Goal: Information Seeking & Learning: Learn about a topic

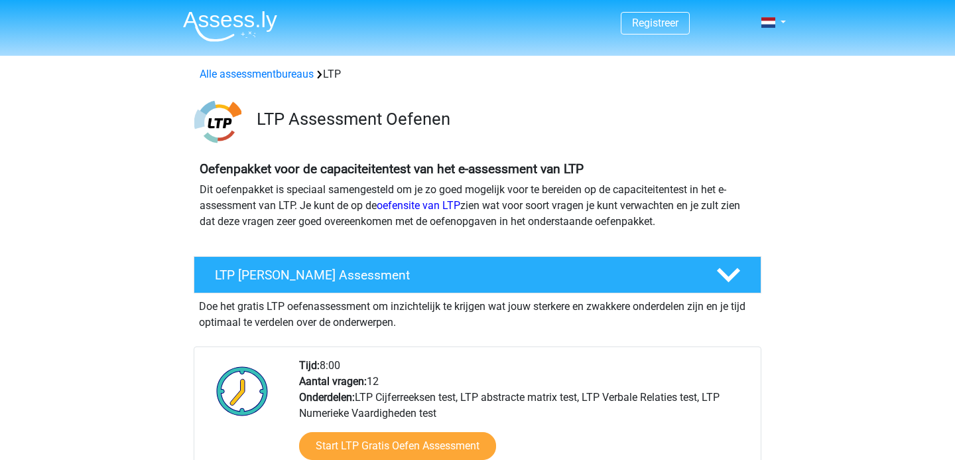
click at [249, 23] on img at bounding box center [230, 26] width 94 height 31
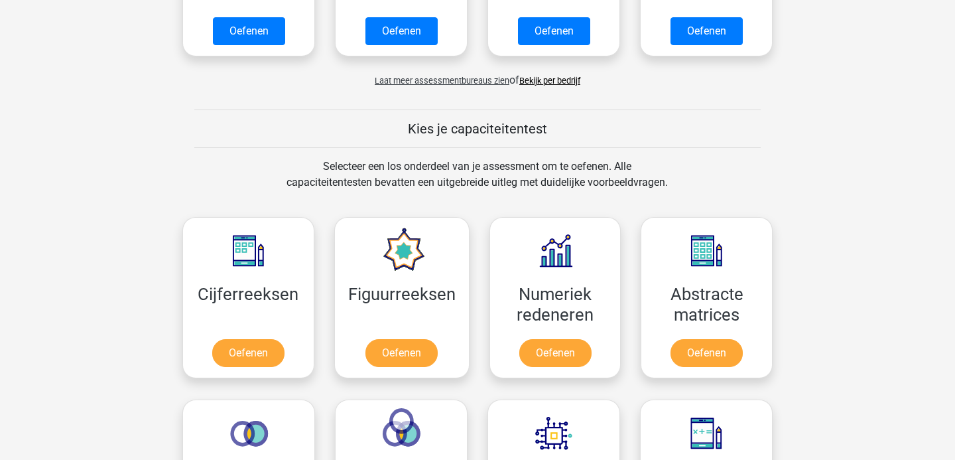
scroll to position [174, 0]
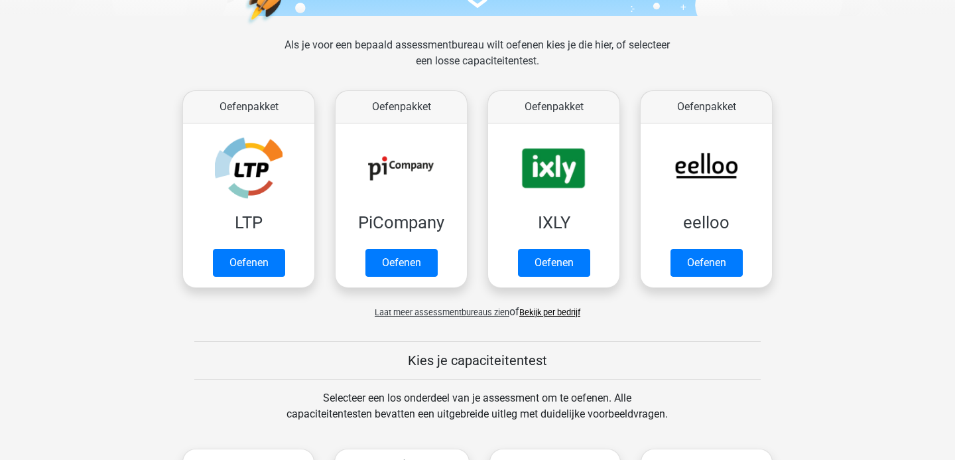
click at [485, 310] on span "Laat meer assessmentbureaus zien" at bounding box center [442, 312] width 135 height 10
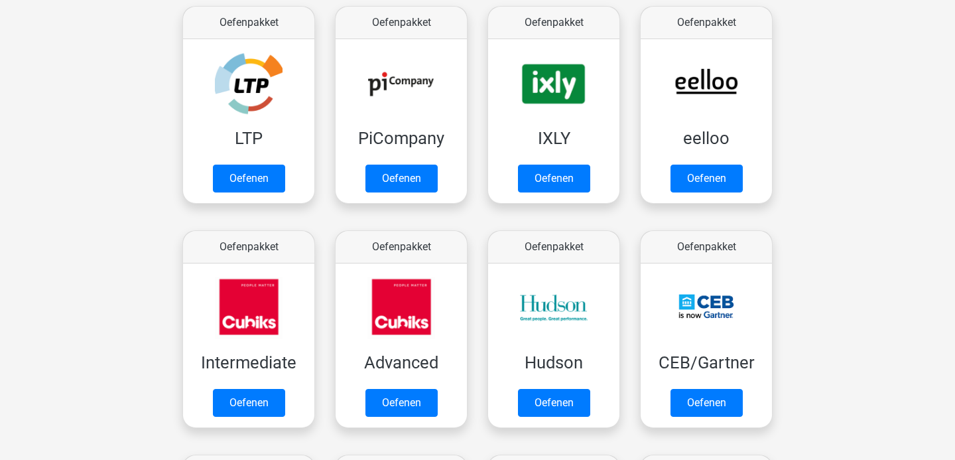
scroll to position [280, 0]
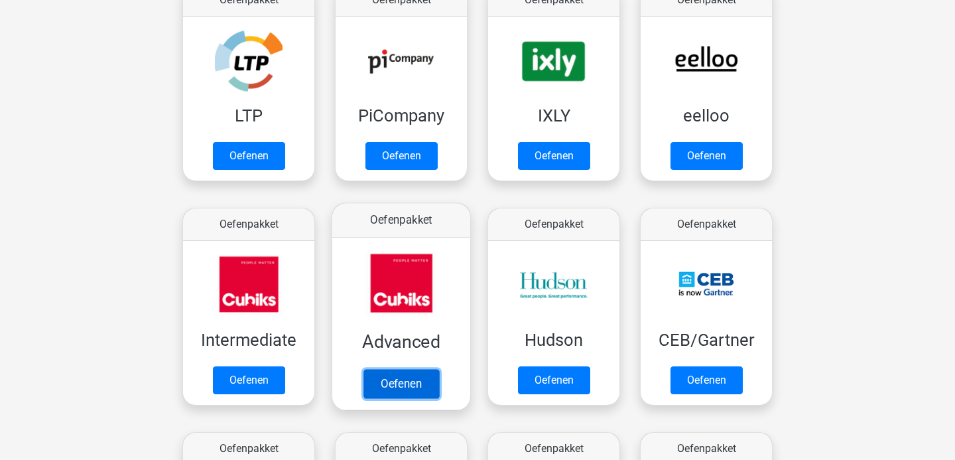
click at [406, 369] on link "Oefenen" at bounding box center [401, 383] width 76 height 29
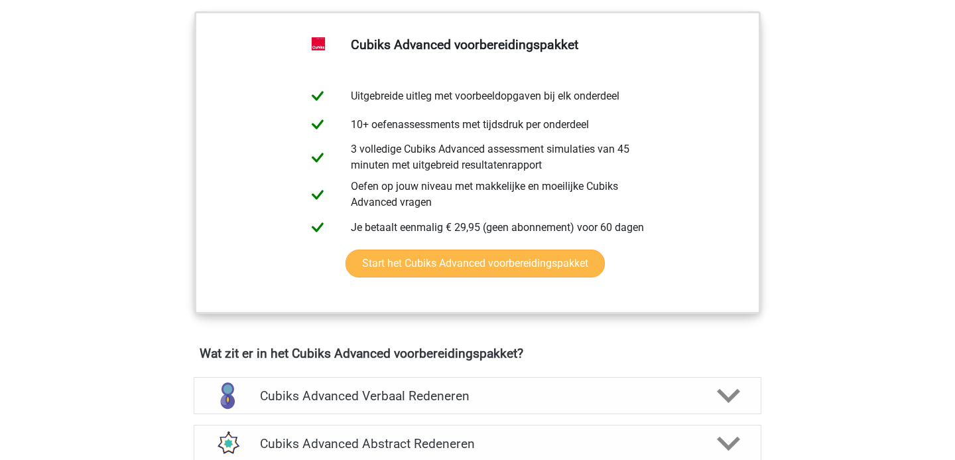
scroll to position [523, 0]
click at [428, 273] on link "Start het Cubiks Advanced voorbereidingspakket" at bounding box center [474, 263] width 259 height 28
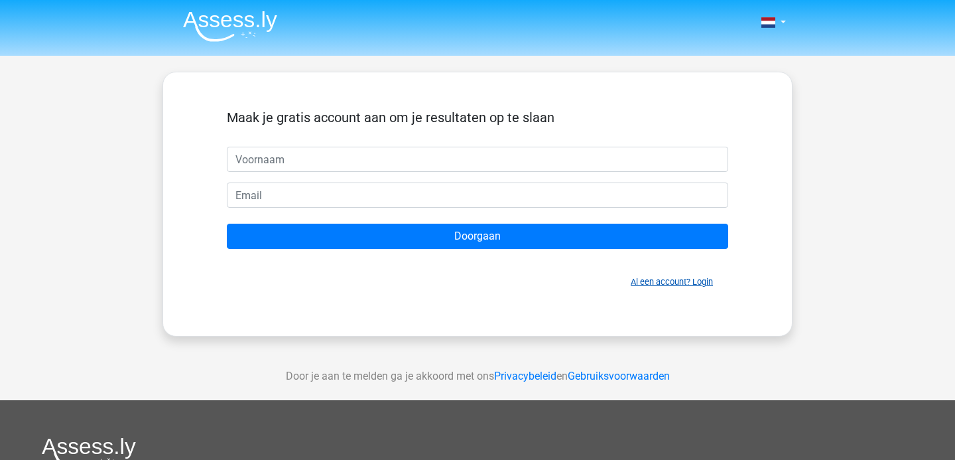
click at [656, 282] on link "Al een account? Login" at bounding box center [672, 282] width 82 height 10
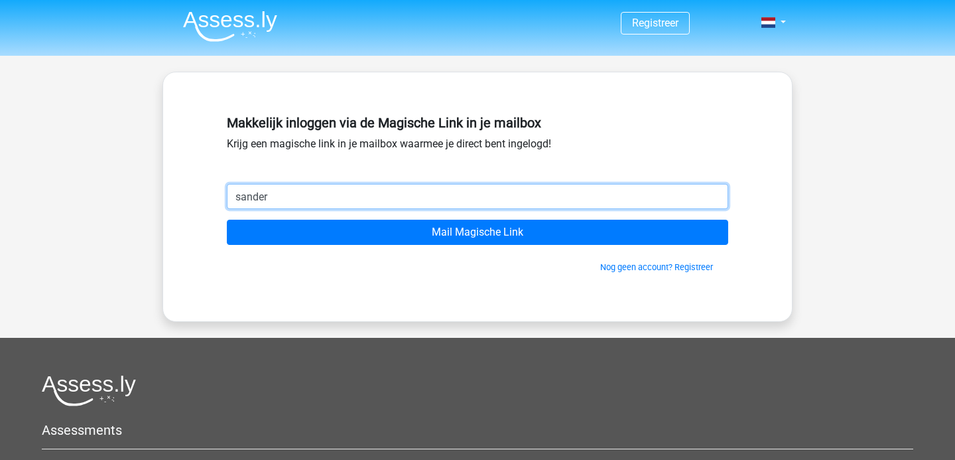
click at [433, 192] on input "sander" at bounding box center [477, 196] width 501 height 25
type input "[EMAIL_ADDRESS][DOMAIN_NAME]"
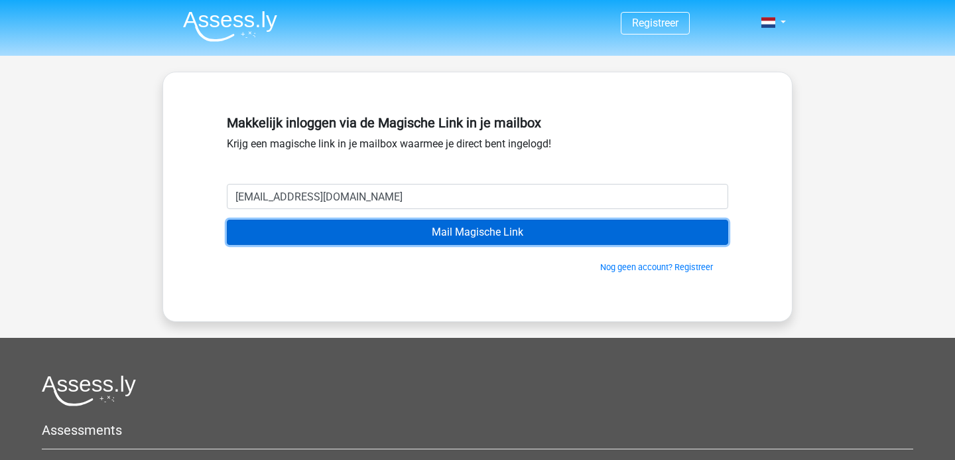
click at [430, 223] on input "Mail Magische Link" at bounding box center [477, 231] width 501 height 25
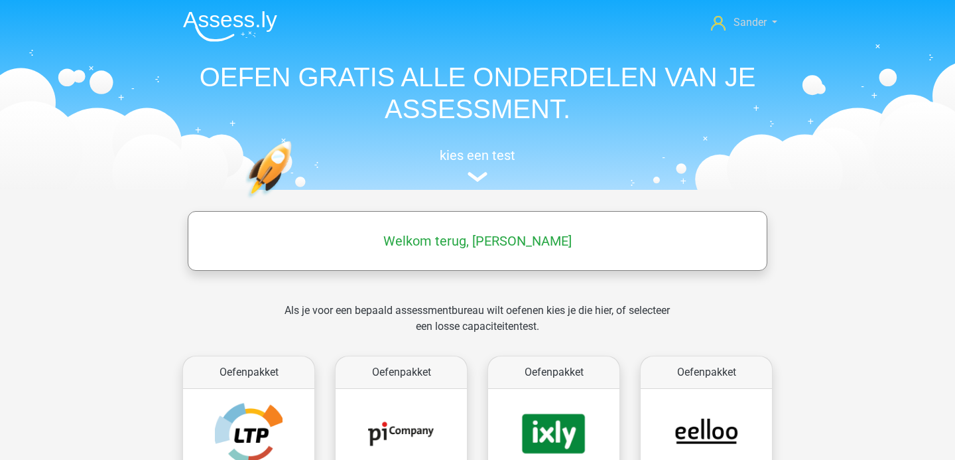
click at [763, 27] on span "Sander" at bounding box center [749, 22] width 33 height 13
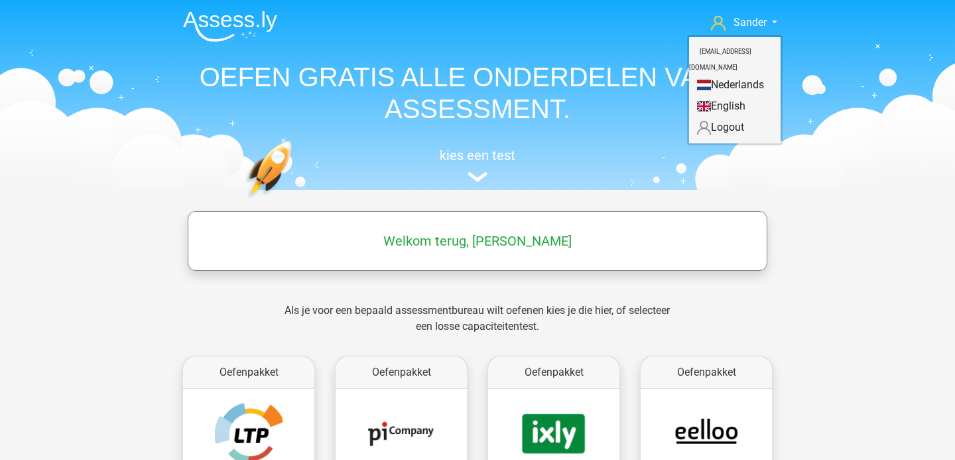
click at [789, 231] on div "Welkom terug, [PERSON_NAME]" at bounding box center [477, 241] width 630 height 60
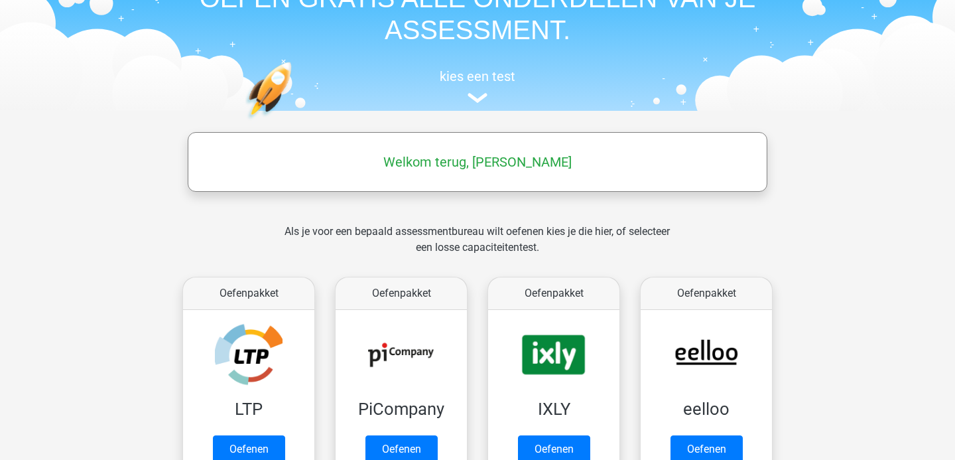
scroll to position [239, 0]
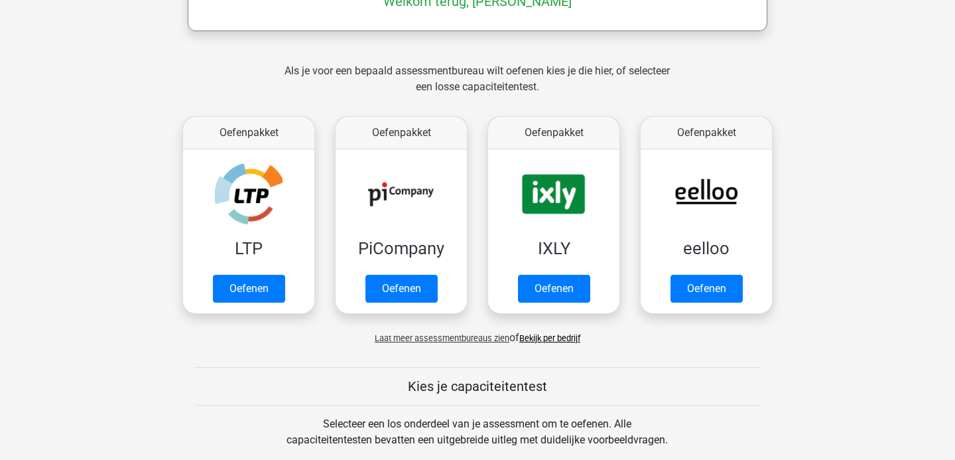
click at [471, 340] on span "Laat meer assessmentbureaus zien" at bounding box center [442, 338] width 135 height 10
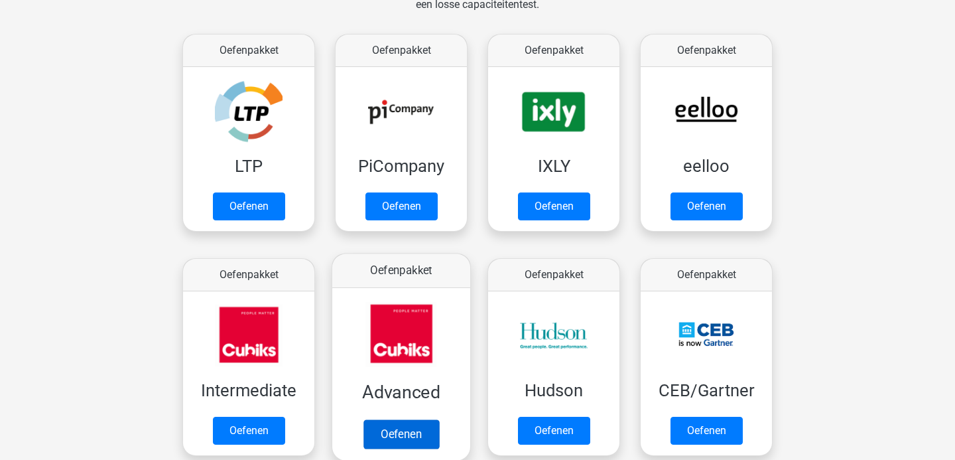
scroll to position [332, 0]
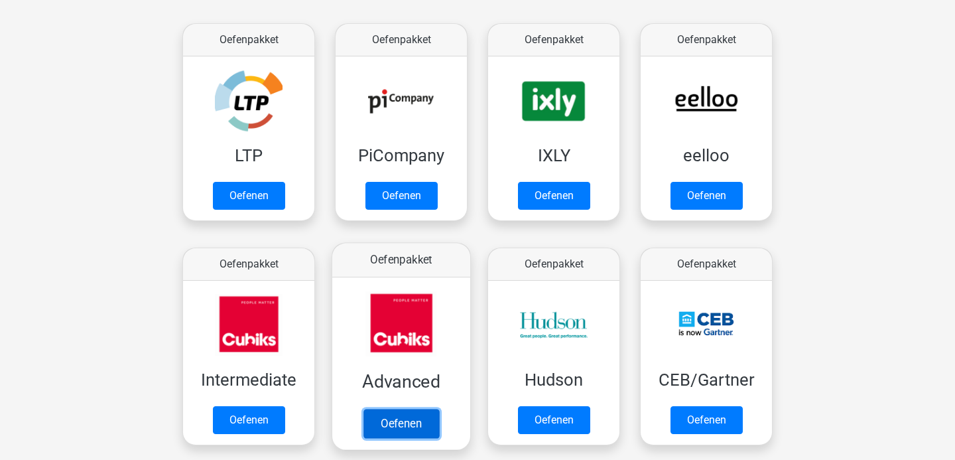
click at [416, 408] on link "Oefenen" at bounding box center [401, 422] width 76 height 29
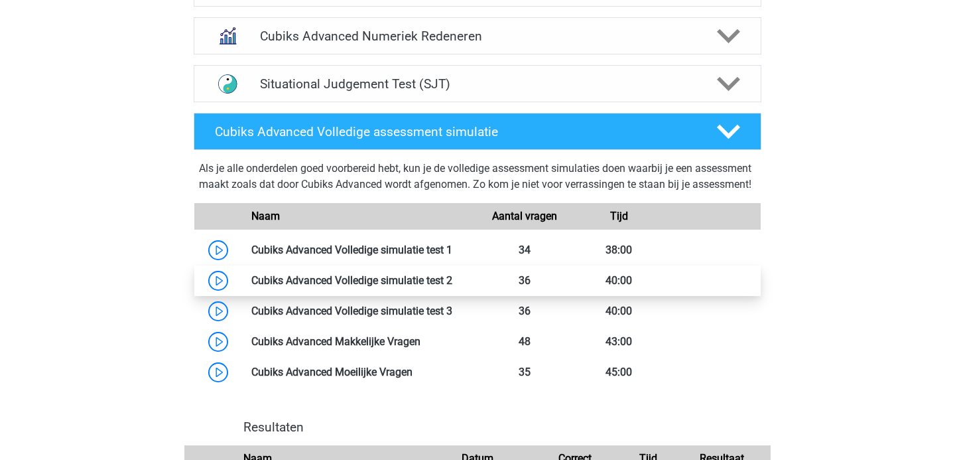
scroll to position [631, 0]
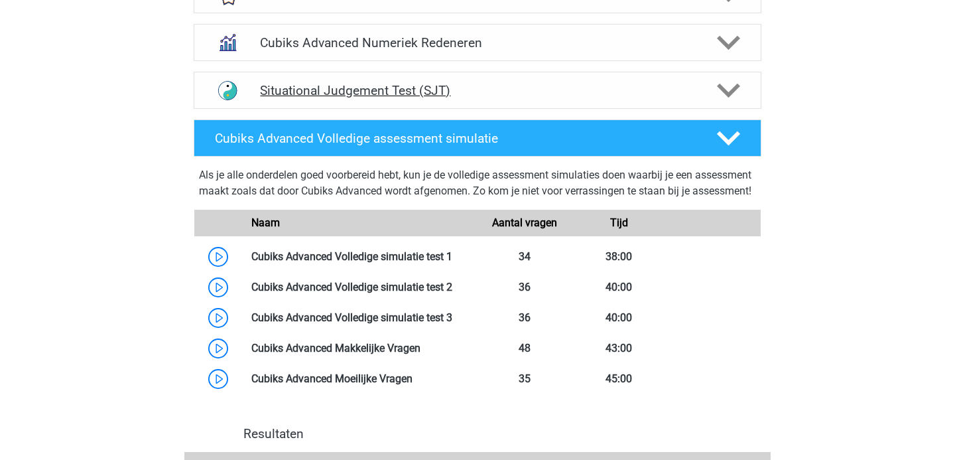
click at [489, 96] on h4 "Situational Judgement Test (SJT)" at bounding box center [477, 90] width 434 height 15
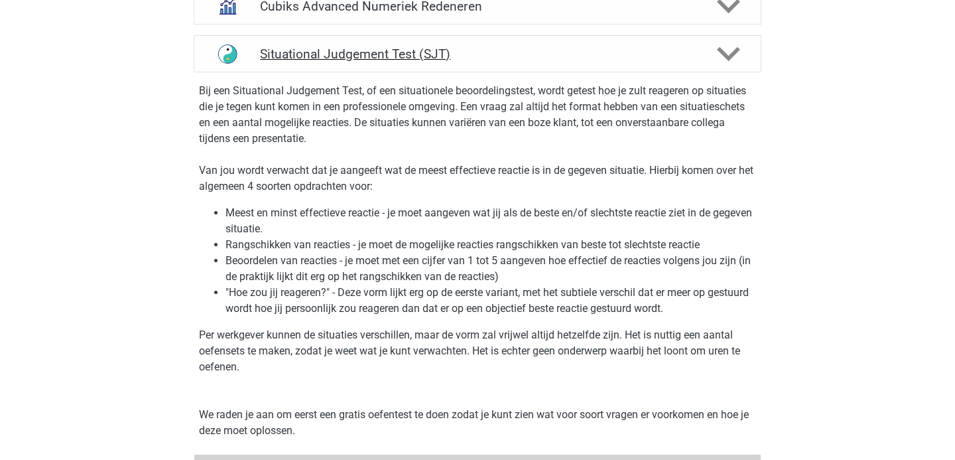
click at [496, 57] on h4 "Situational Judgement Test (SJT)" at bounding box center [477, 53] width 434 height 15
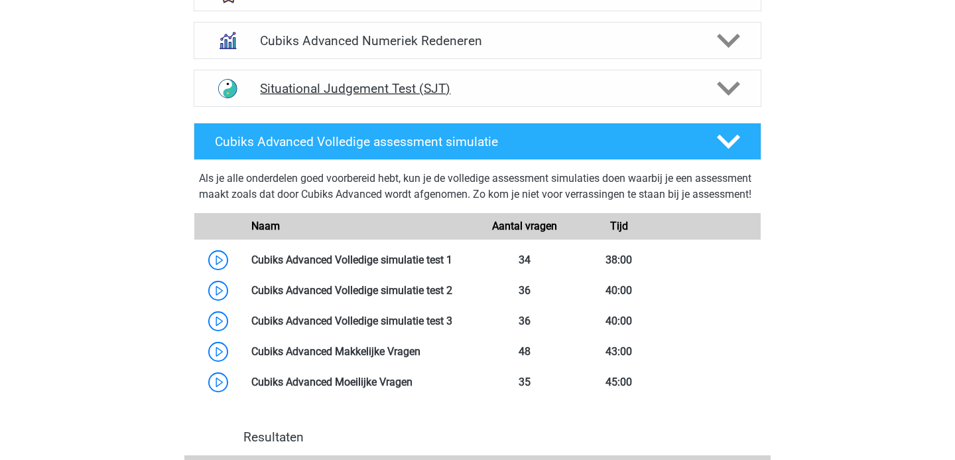
scroll to position [633, 0]
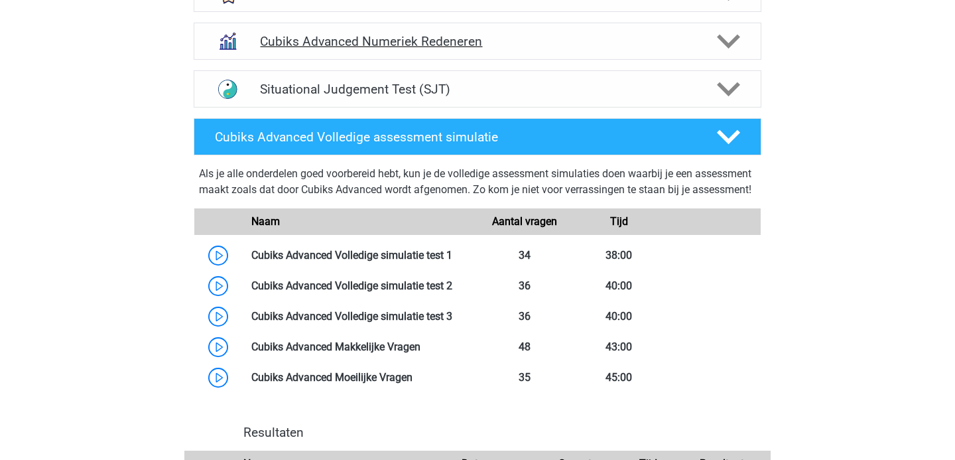
click at [501, 43] on h4 "Cubiks Advanced Numeriek Redeneren" at bounding box center [477, 41] width 434 height 15
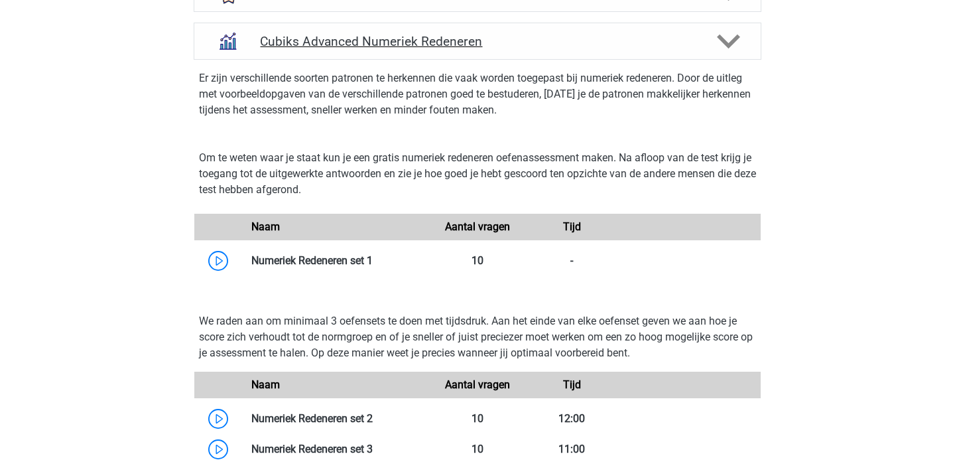
click at [501, 43] on h4 "Cubiks Advanced Numeriek Redeneren" at bounding box center [477, 41] width 434 height 15
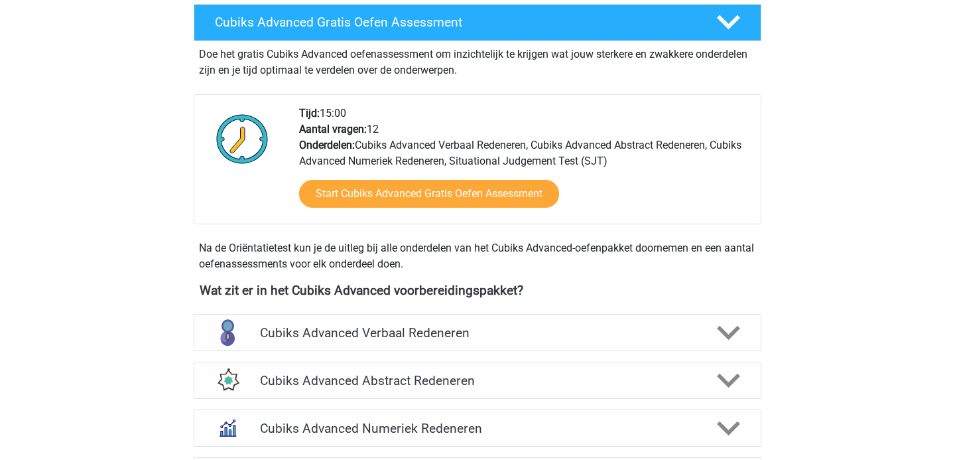
scroll to position [354, 0]
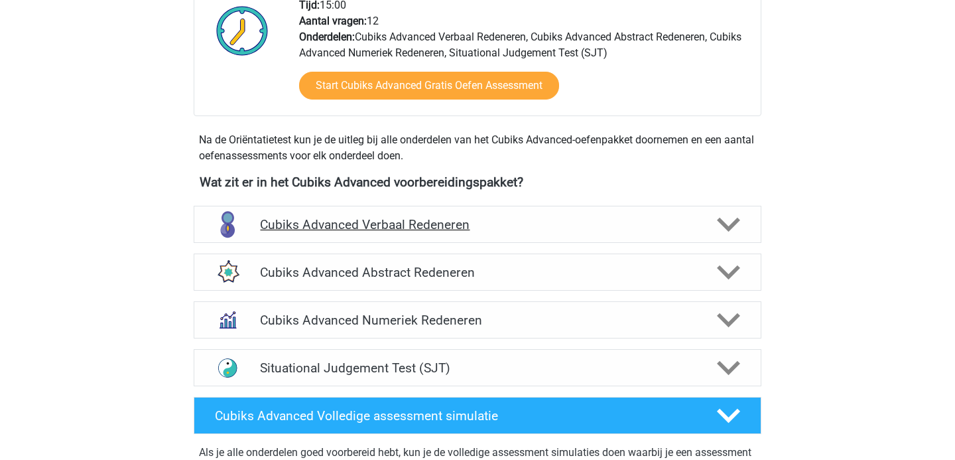
click at [371, 216] on div "Cubiks Advanced Verbaal Redeneren" at bounding box center [478, 224] width 568 height 37
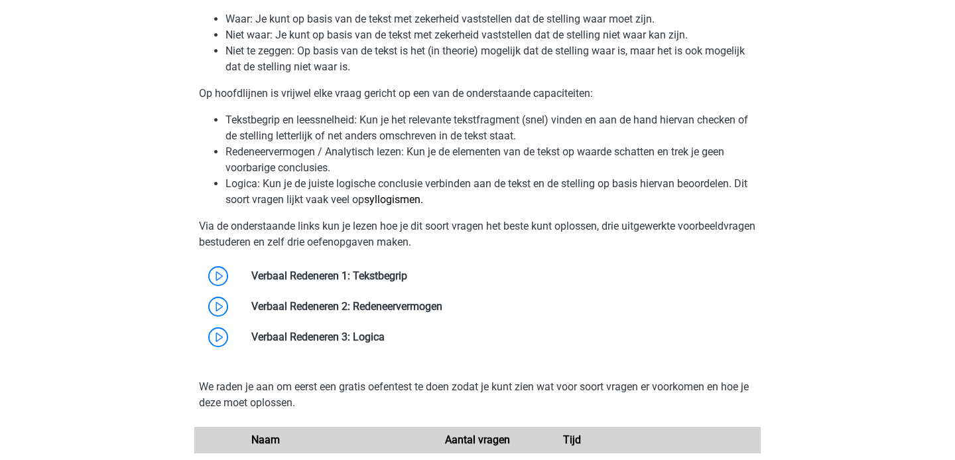
scroll to position [806, 0]
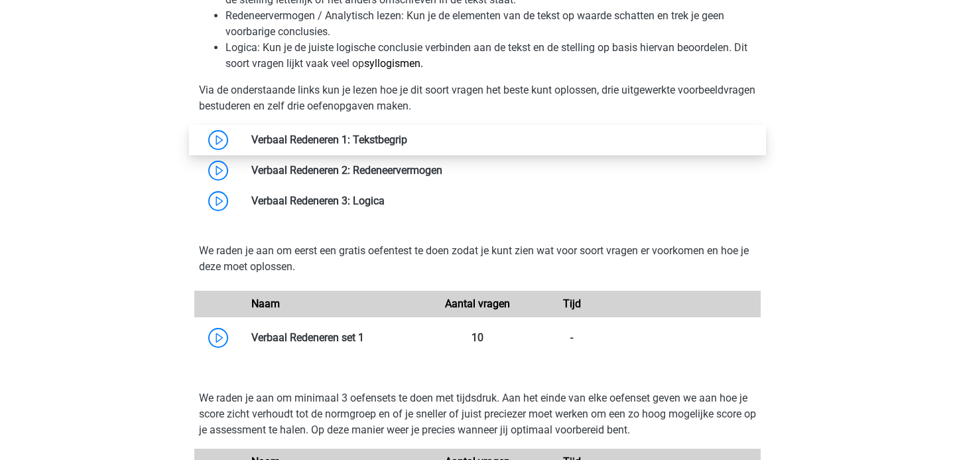
click at [407, 140] on link at bounding box center [407, 139] width 0 height 13
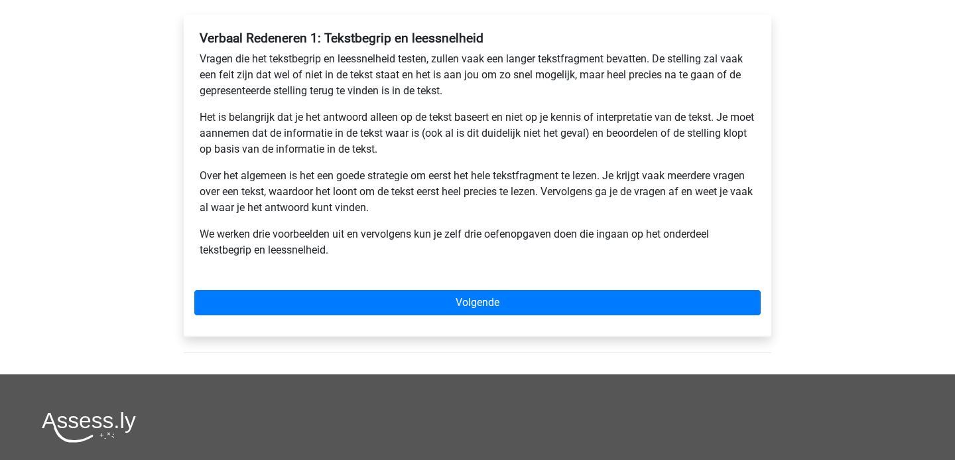
scroll to position [175, 0]
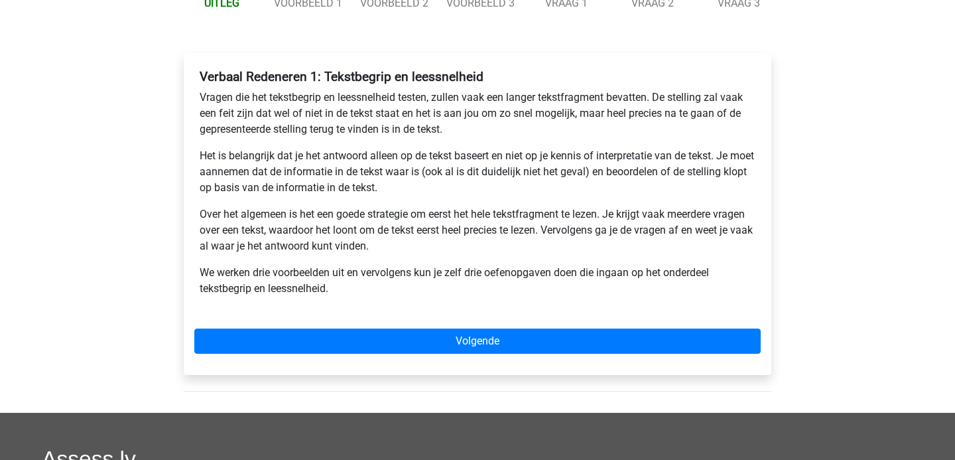
click at [406, 323] on div "Verbaal Redeneren 1: Tekstbegrip en leessnelheid Vragen die het tekstbegrip en …" at bounding box center [478, 214] width 588 height 322
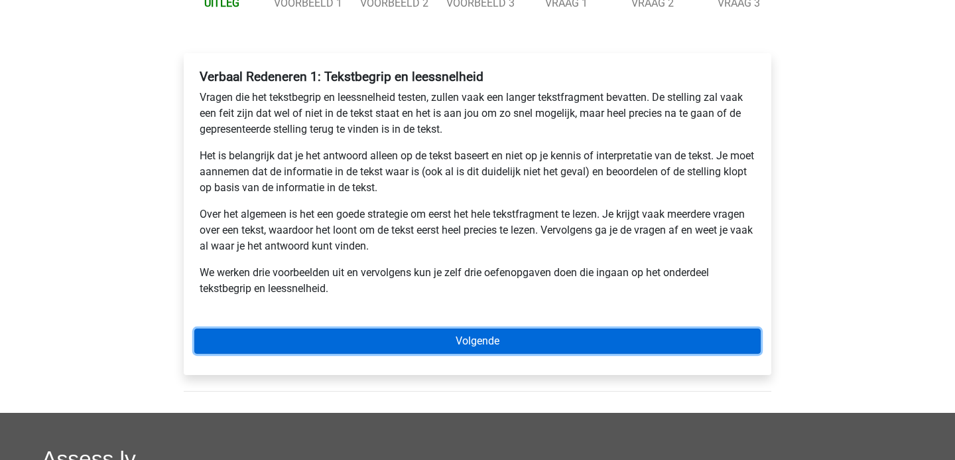
click at [404, 340] on link "Volgende" at bounding box center [477, 340] width 566 height 25
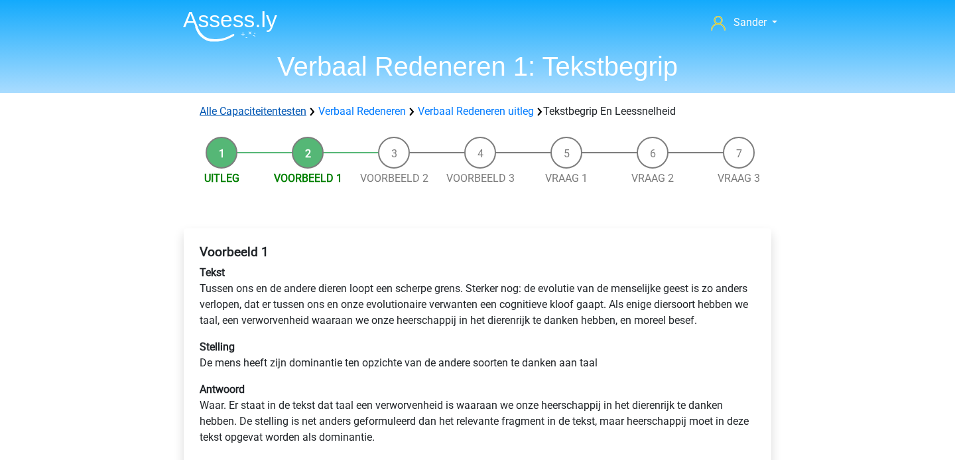
click at [288, 105] on link "Alle Capaciteitentesten" at bounding box center [253, 111] width 107 height 13
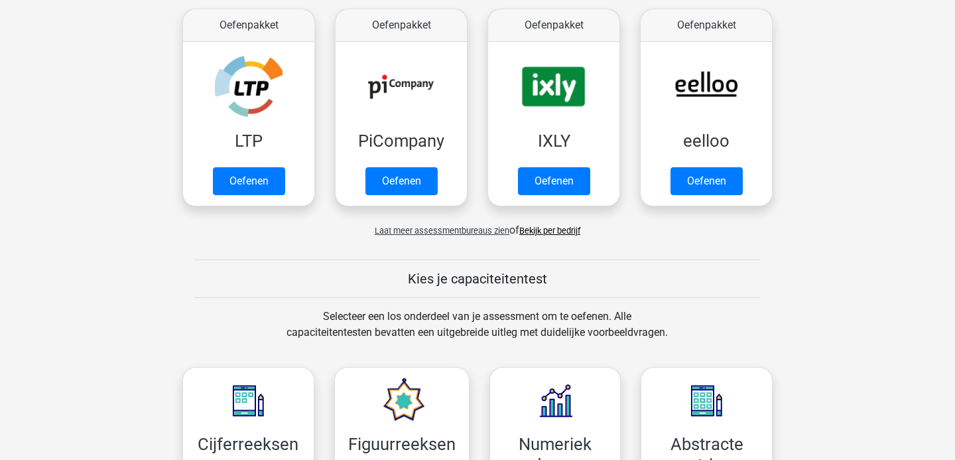
scroll to position [113, 0]
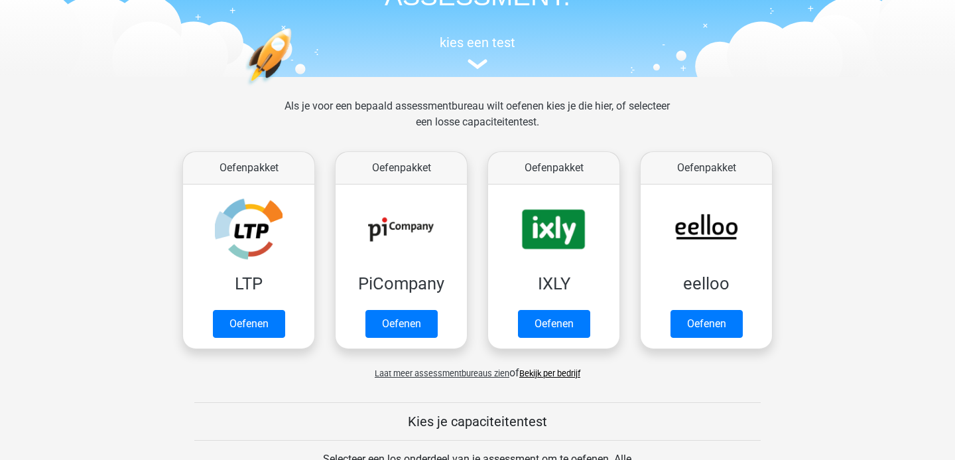
click at [428, 372] on span "Laat meer assessmentbureaus zien" at bounding box center [442, 373] width 135 height 10
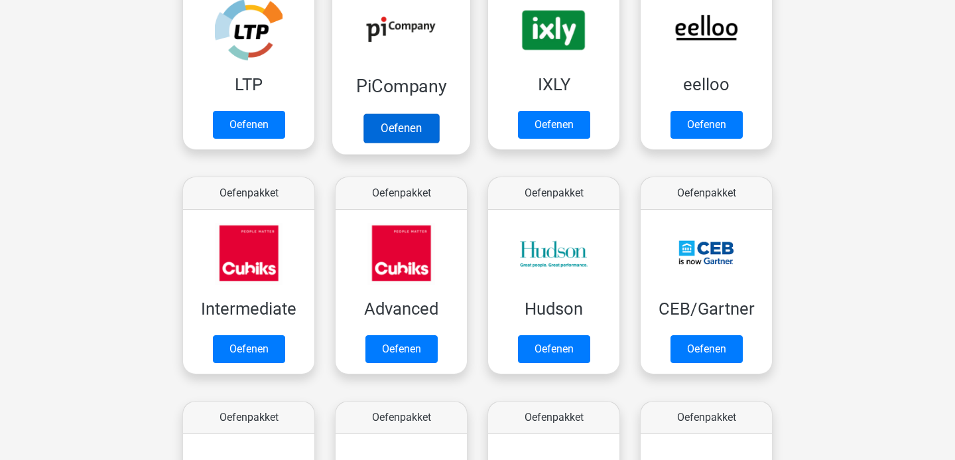
scroll to position [337, 0]
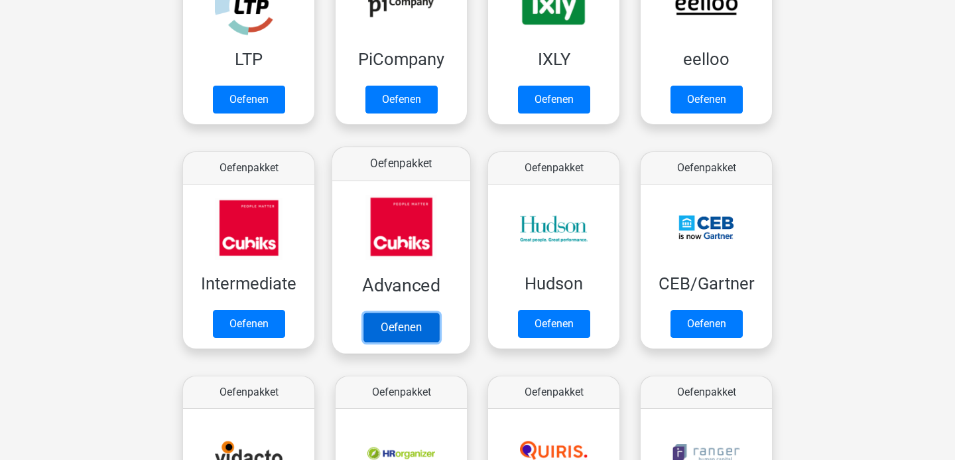
click at [385, 312] on link "Oefenen" at bounding box center [401, 326] width 76 height 29
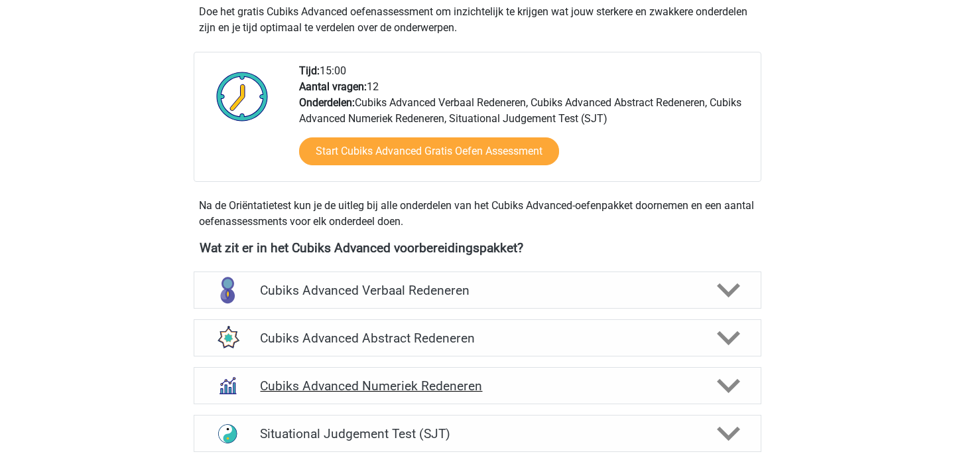
scroll to position [42, 0]
